Goal: Task Accomplishment & Management: Manage account settings

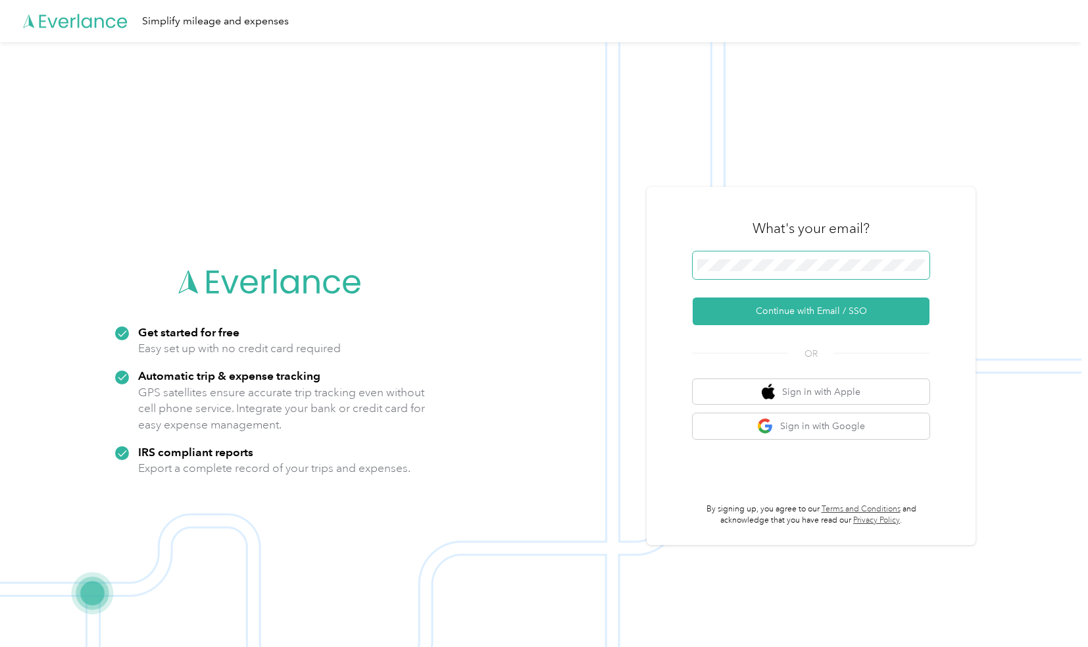
click at [693, 297] on button "Continue with Email / SSO" at bounding box center [811, 311] width 237 height 28
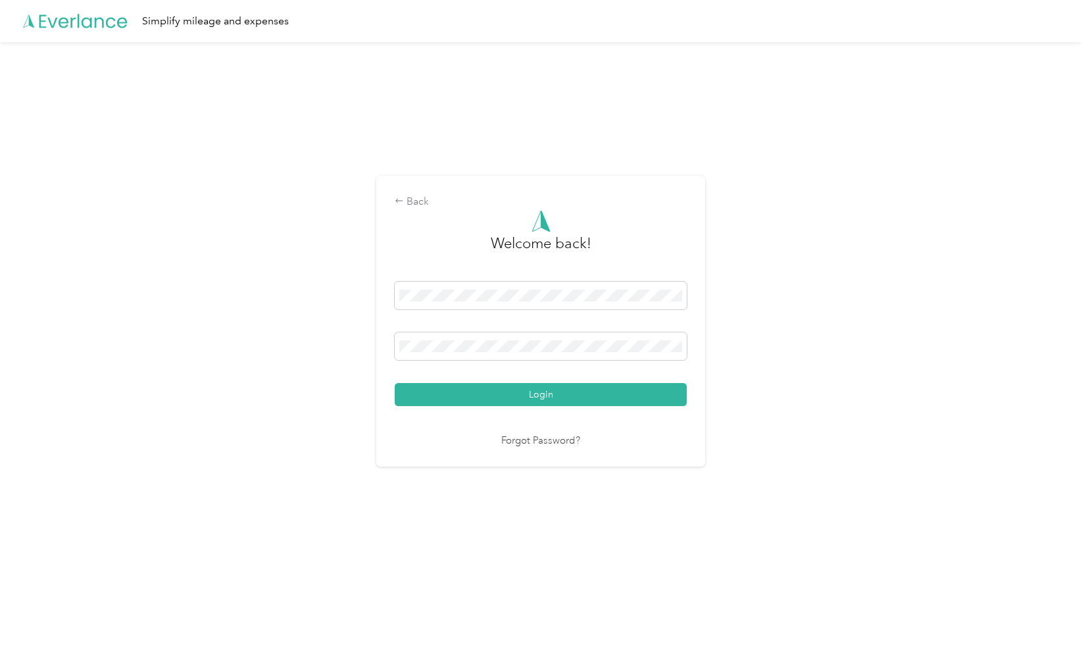
click at [395, 383] on button "Login" at bounding box center [541, 394] width 292 height 23
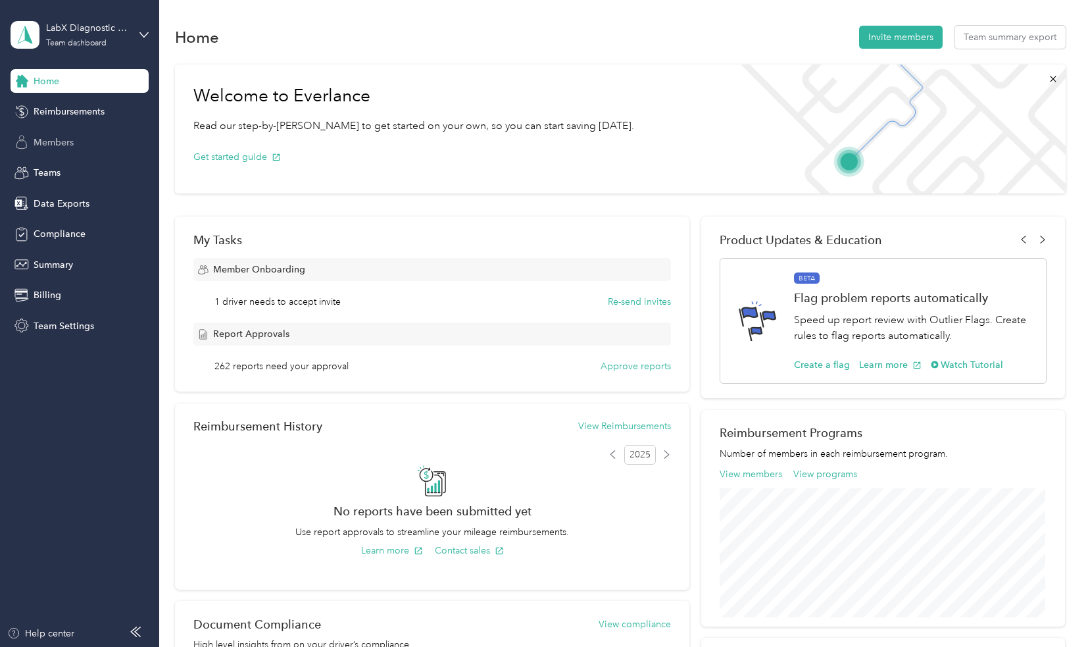
click at [54, 143] on span "Members" at bounding box center [54, 143] width 40 height 14
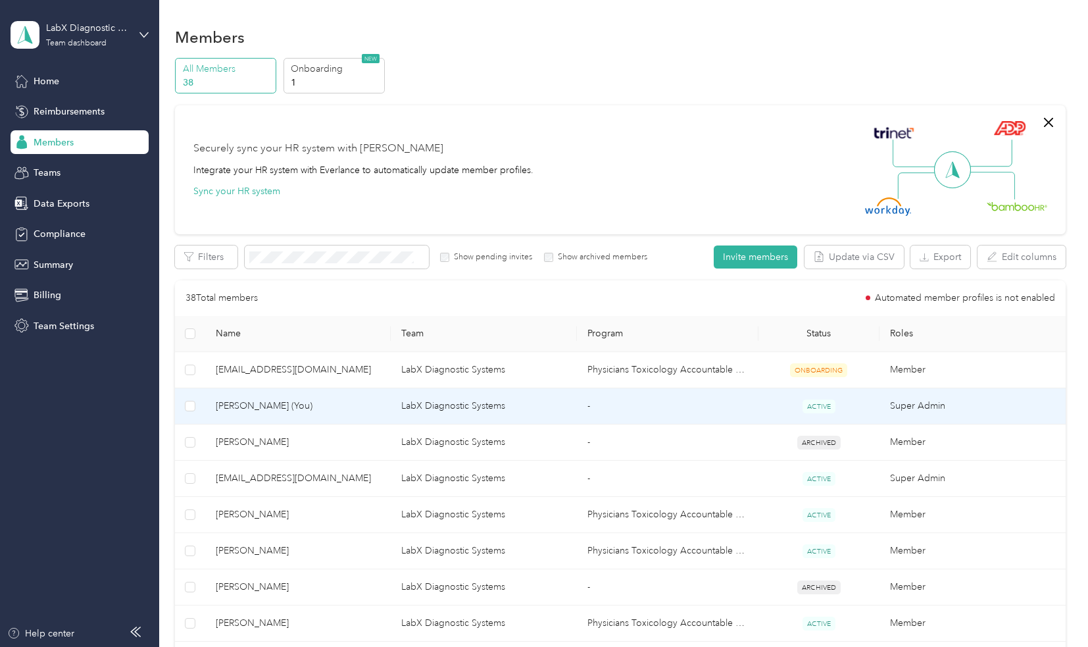
click at [243, 401] on span "[PERSON_NAME] (You)" at bounding box center [298, 406] width 165 height 14
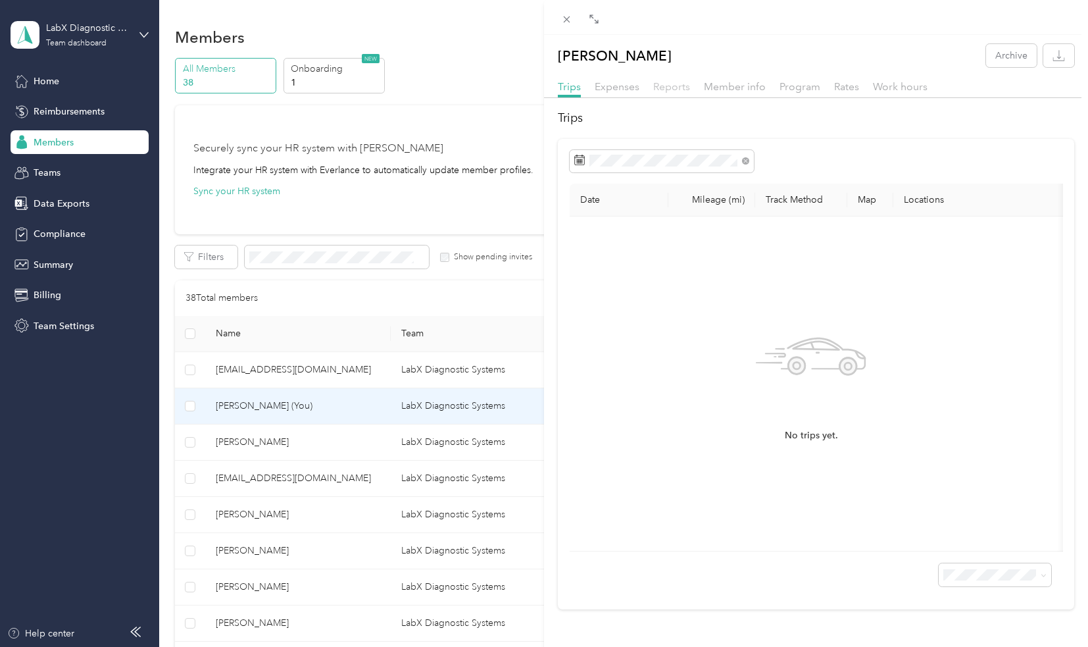
click at [671, 81] on span "Reports" at bounding box center [671, 86] width 37 height 13
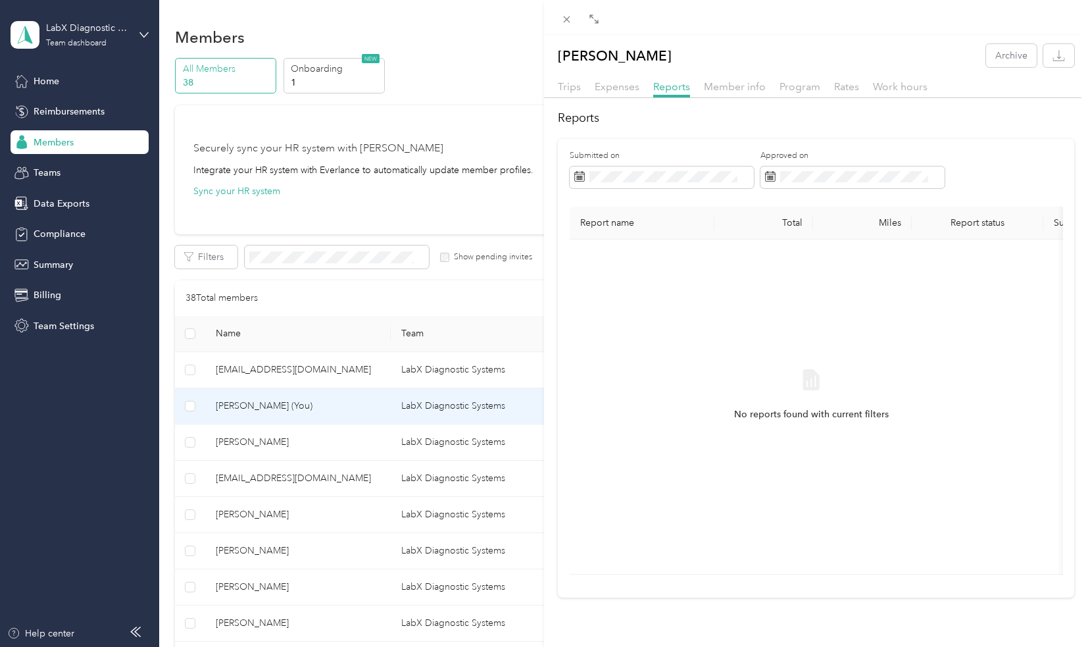
click at [51, 81] on div "[PERSON_NAME] Archive Trips Expenses Reports Member info Program Rates Work hou…" at bounding box center [544, 323] width 1088 height 647
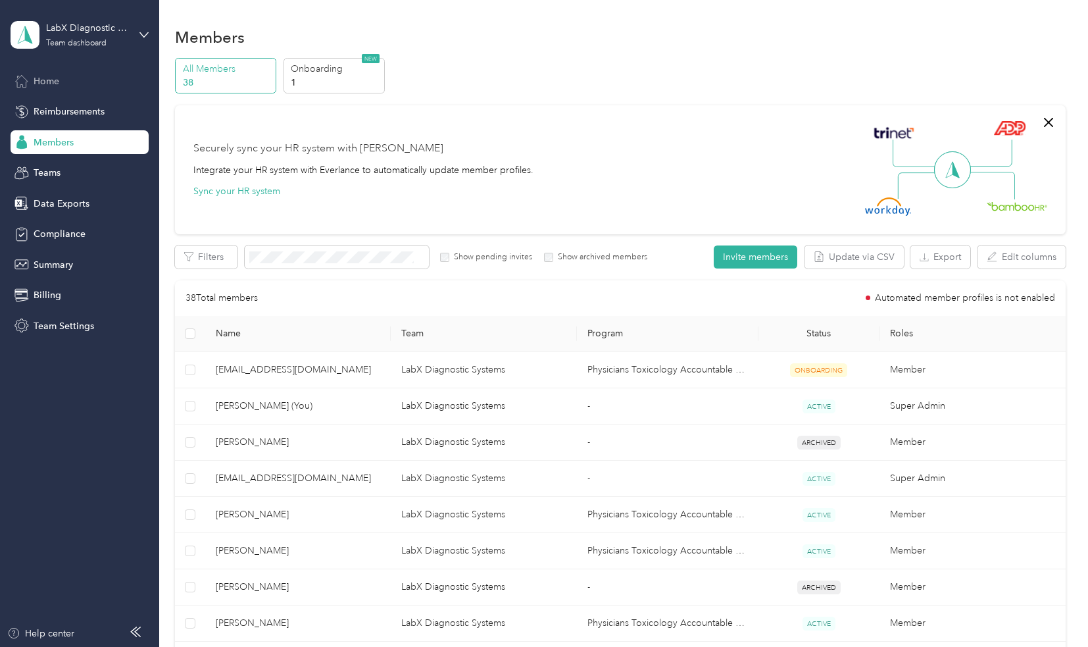
click at [58, 85] on span "Home" at bounding box center [47, 81] width 26 height 14
